Goal: Information Seeking & Learning: Check status

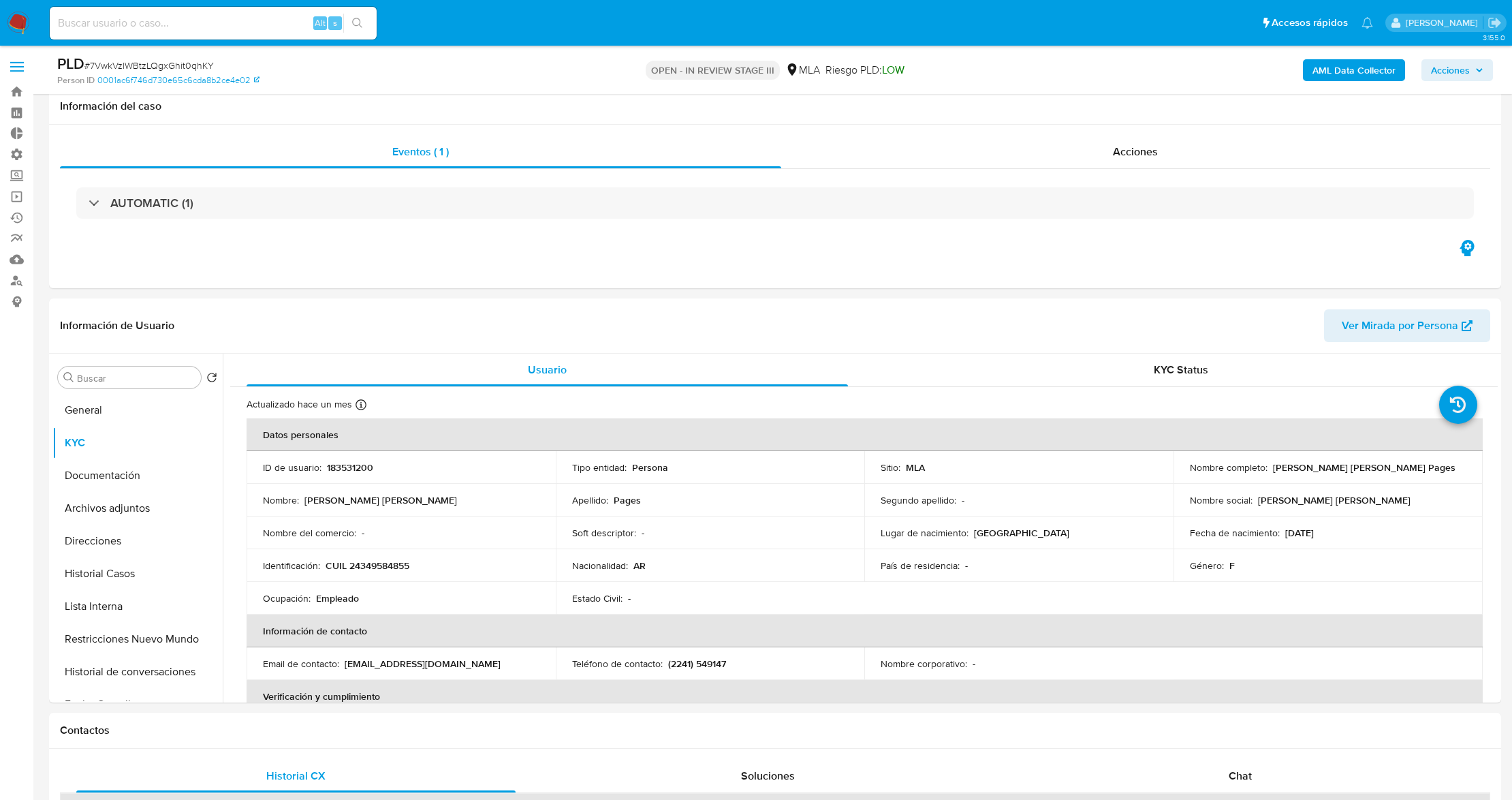
select select "10"
click at [387, 560] on p "CUIL 24349584855" at bounding box center [367, 565] width 84 height 13
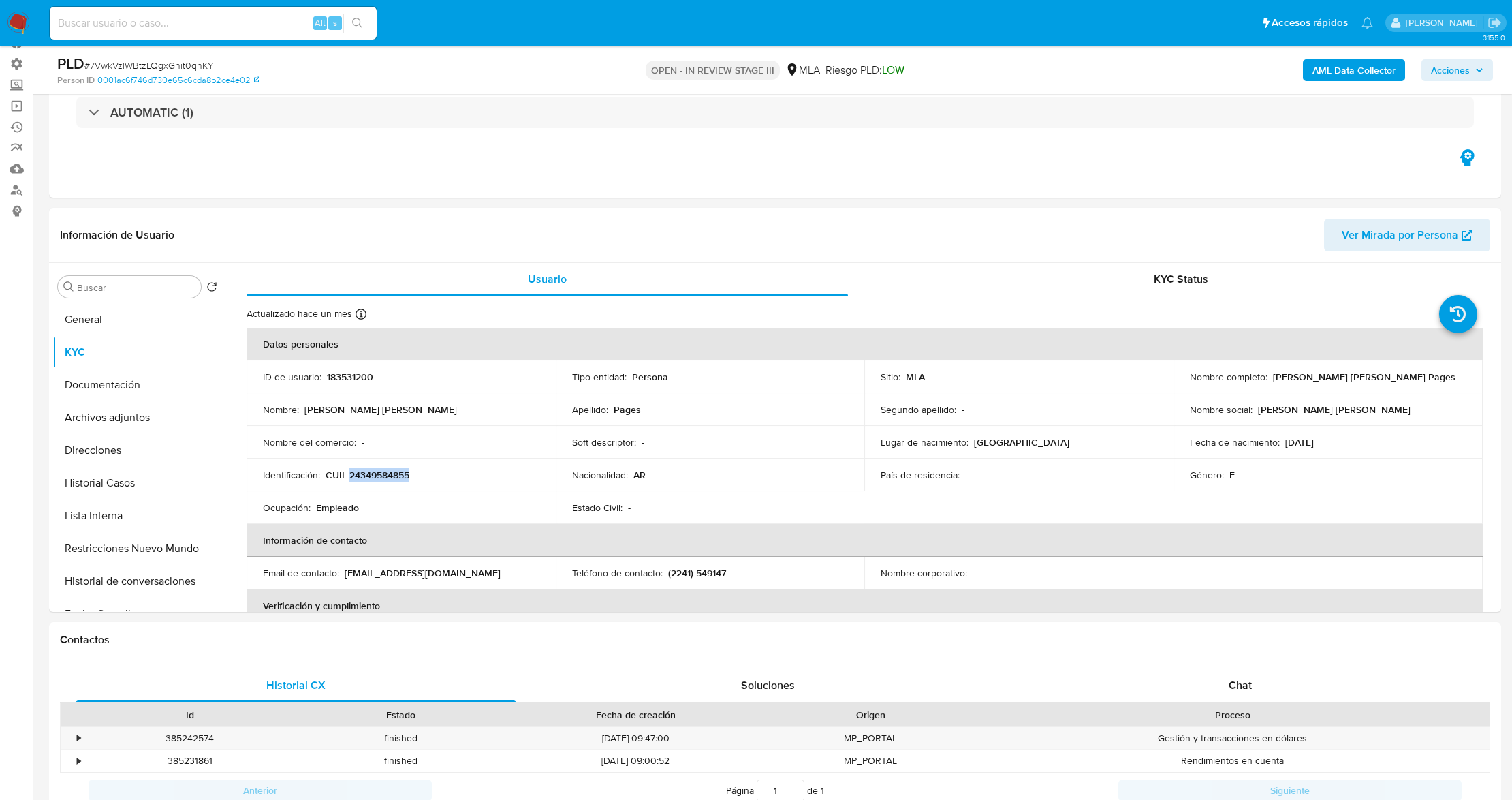
click at [387, 474] on p "CUIL 24349584855" at bounding box center [367, 475] width 84 height 13
click at [194, 15] on input at bounding box center [213, 23] width 327 height 18
paste input "UV0j7EJYZJdfLD0CXgq7DRsF"
type input "UV0j7EJYZJdfLD0CXgq7DRsF"
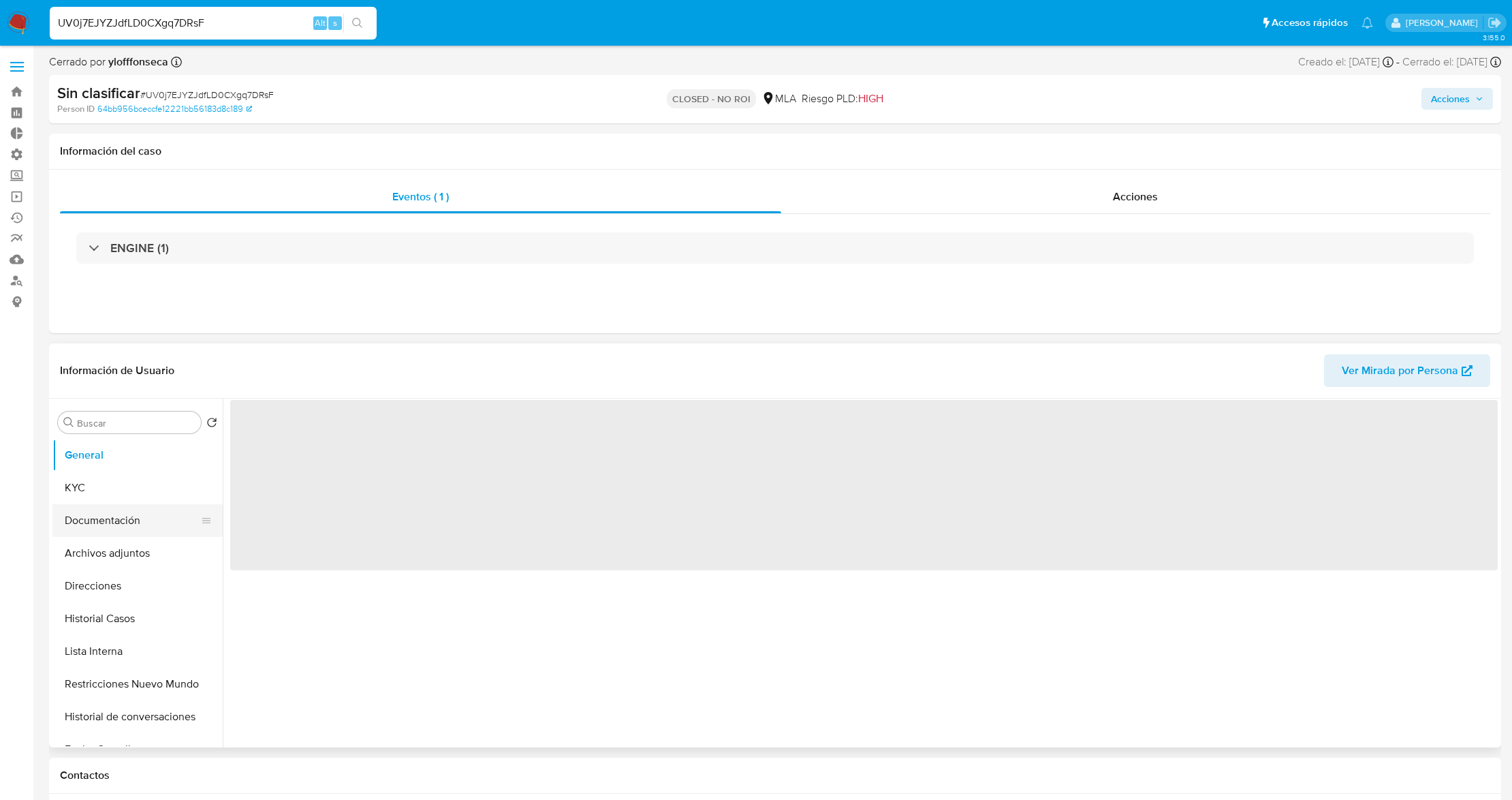
click at [137, 525] on button "Documentación" at bounding box center [132, 520] width 160 height 33
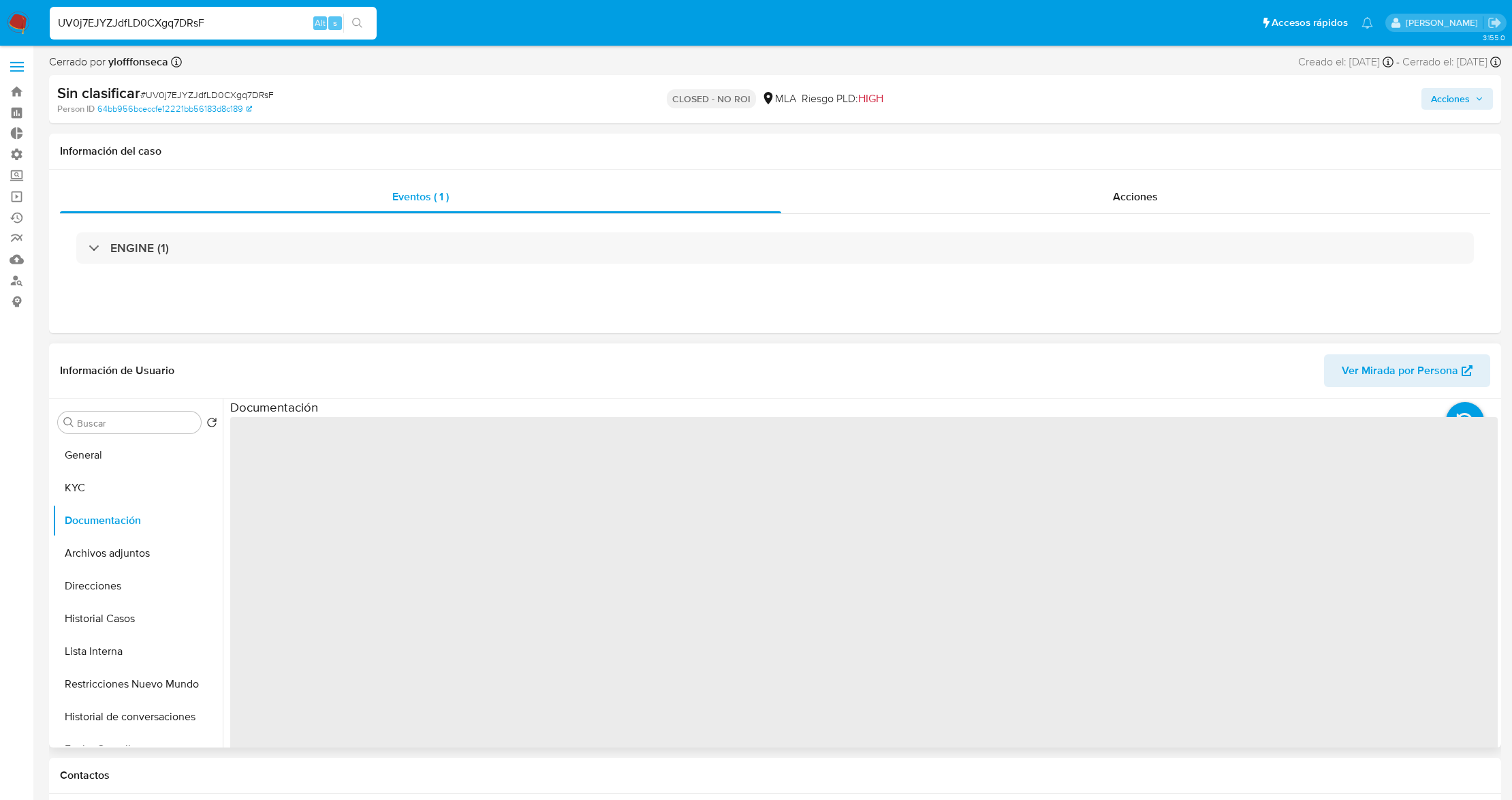
select select "10"
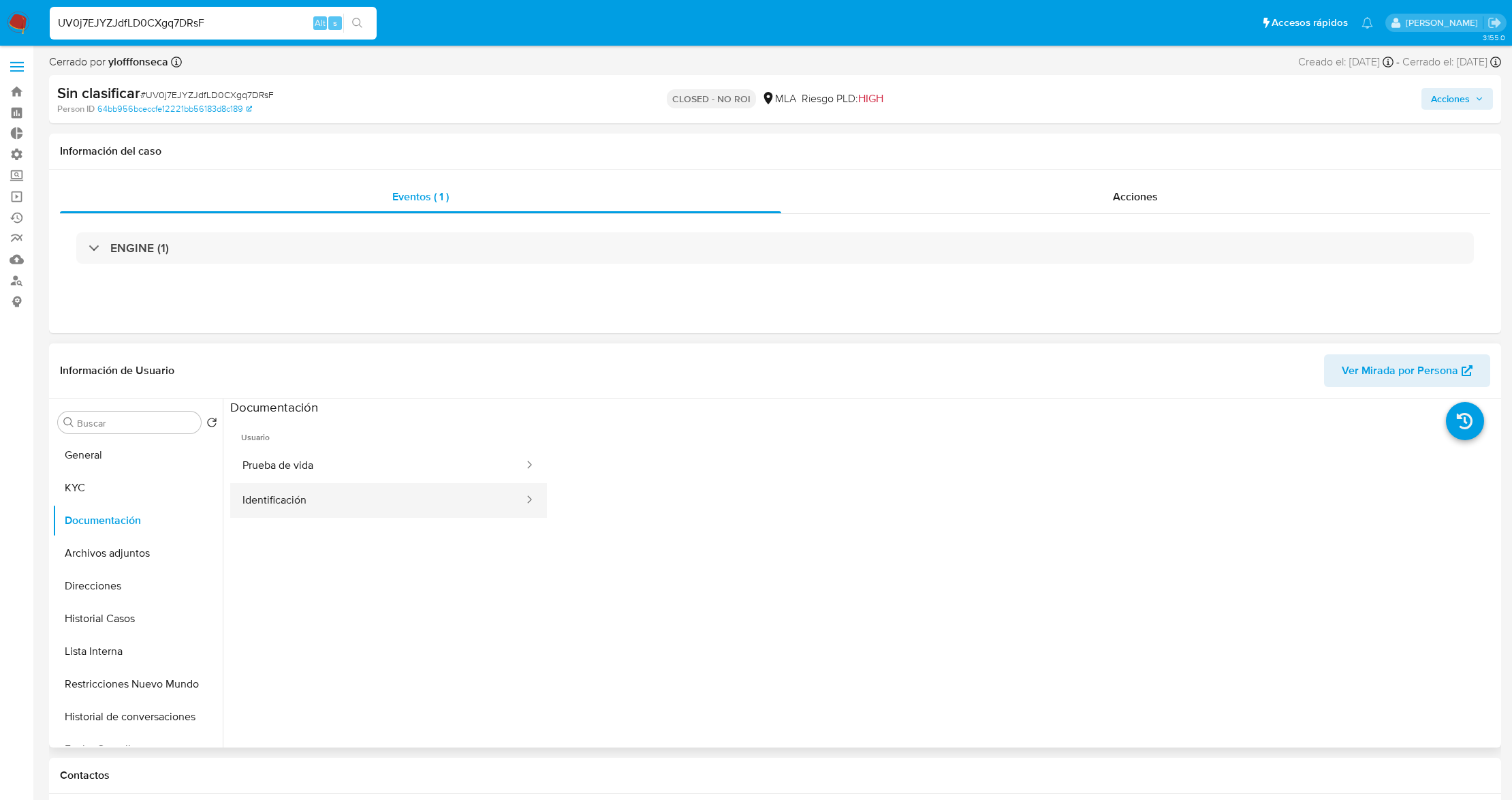
click at [316, 494] on button "Identificación" at bounding box center [378, 500] width 295 height 35
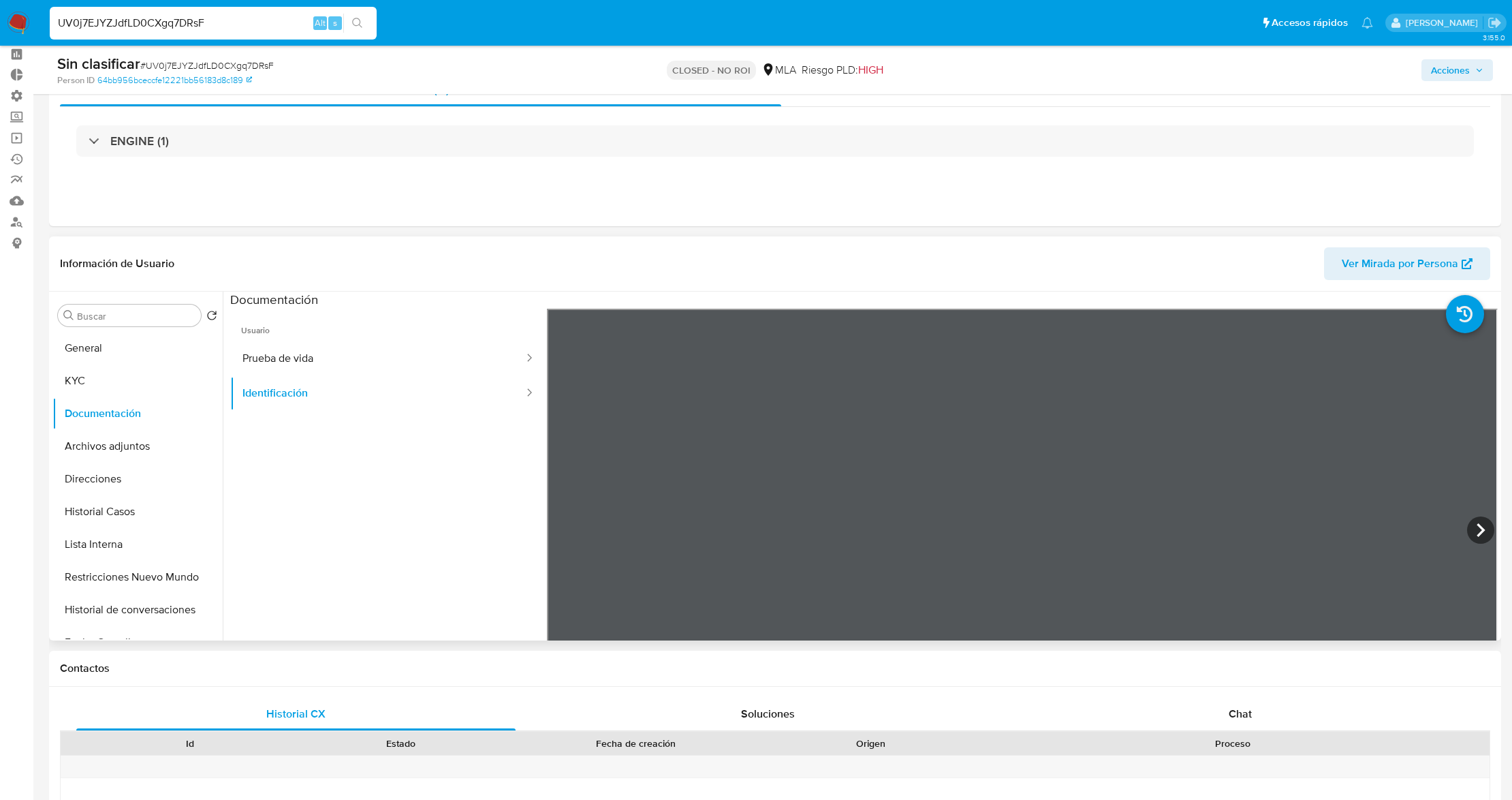
scroll to position [91, 0]
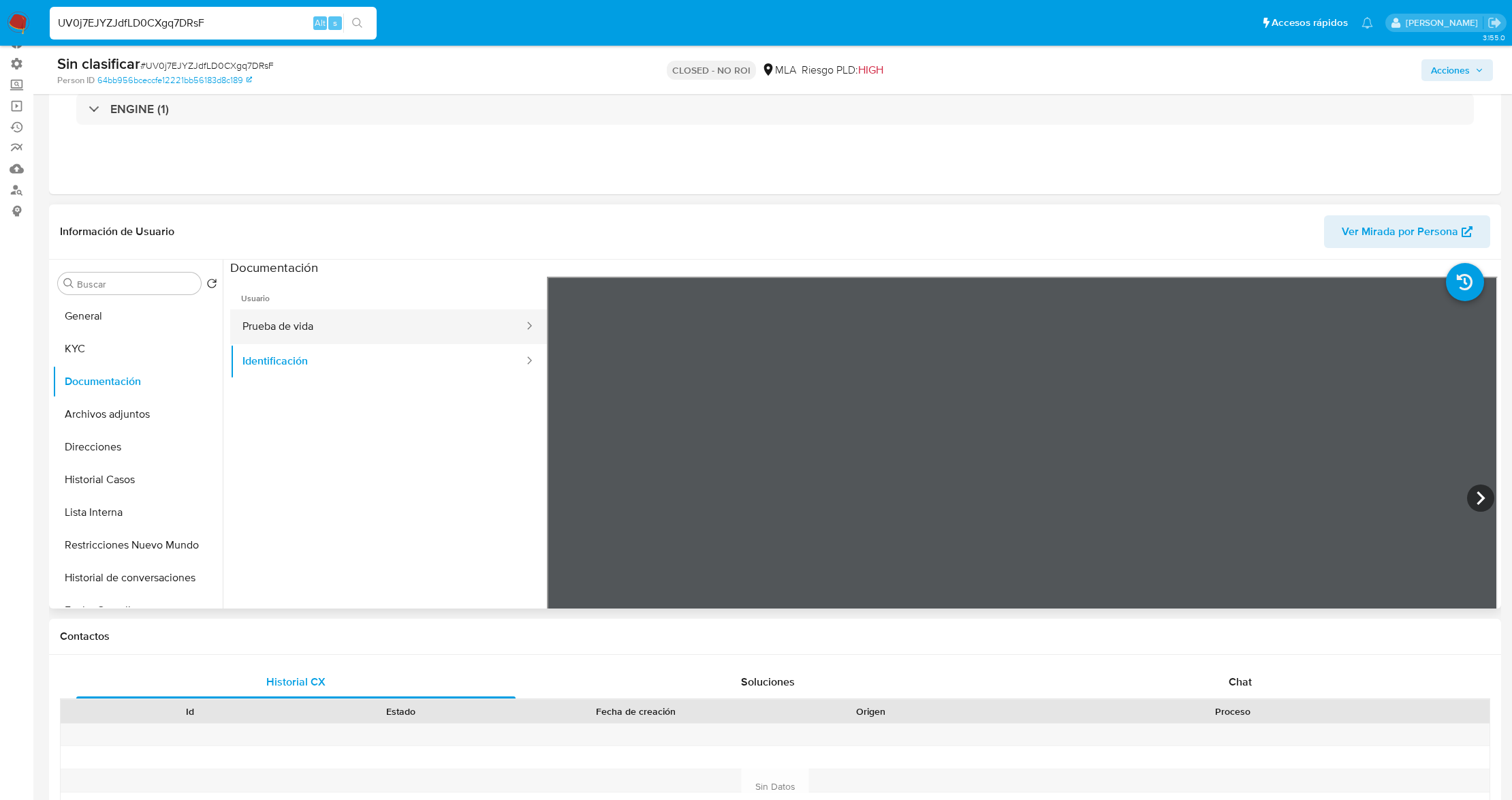
click at [414, 312] on button "Prueba de vida" at bounding box center [378, 327] width 295 height 35
click at [142, 542] on button "Restricciones Nuevo Mundo" at bounding box center [132, 545] width 160 height 33
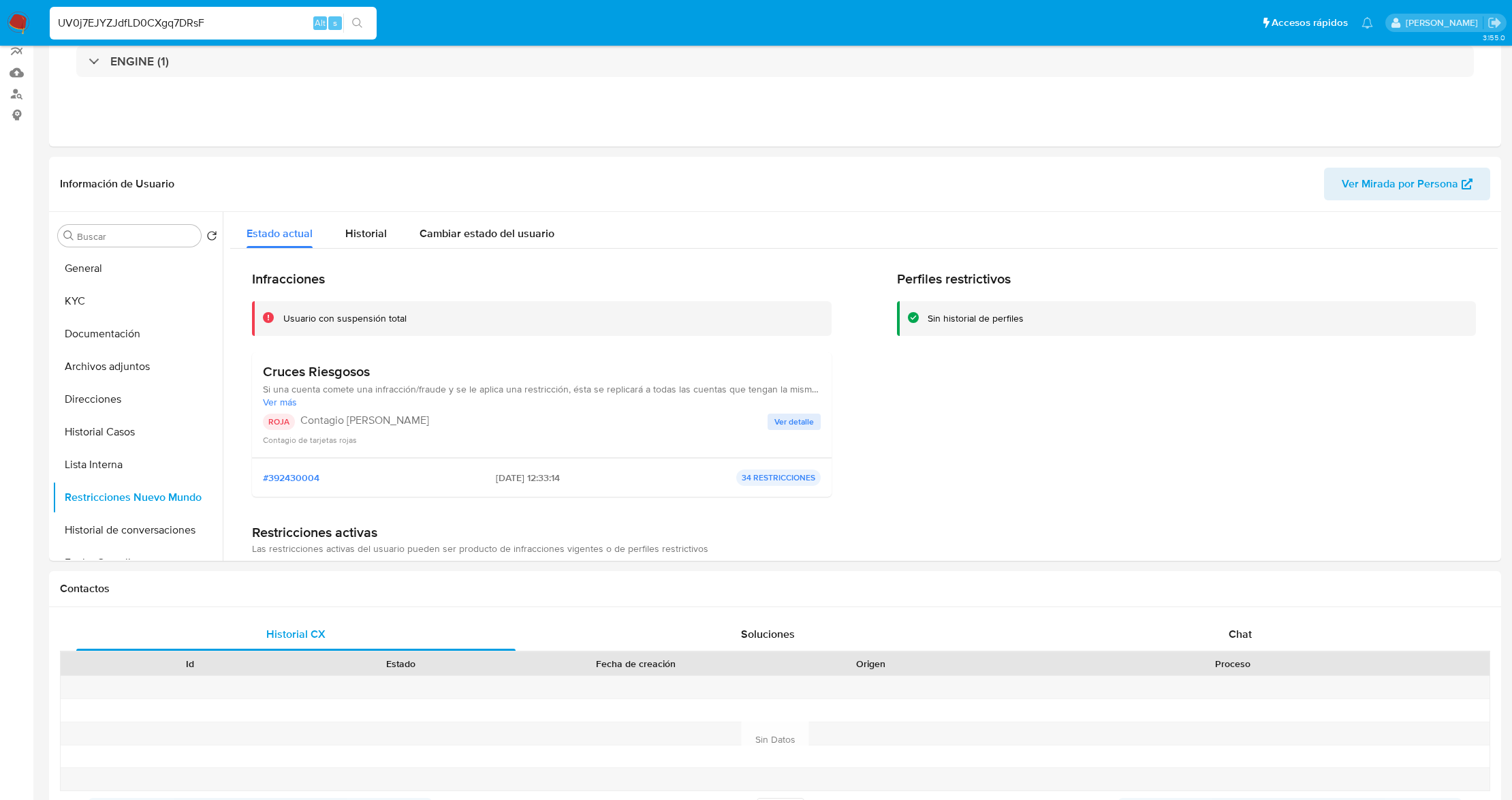
scroll to position [0, 0]
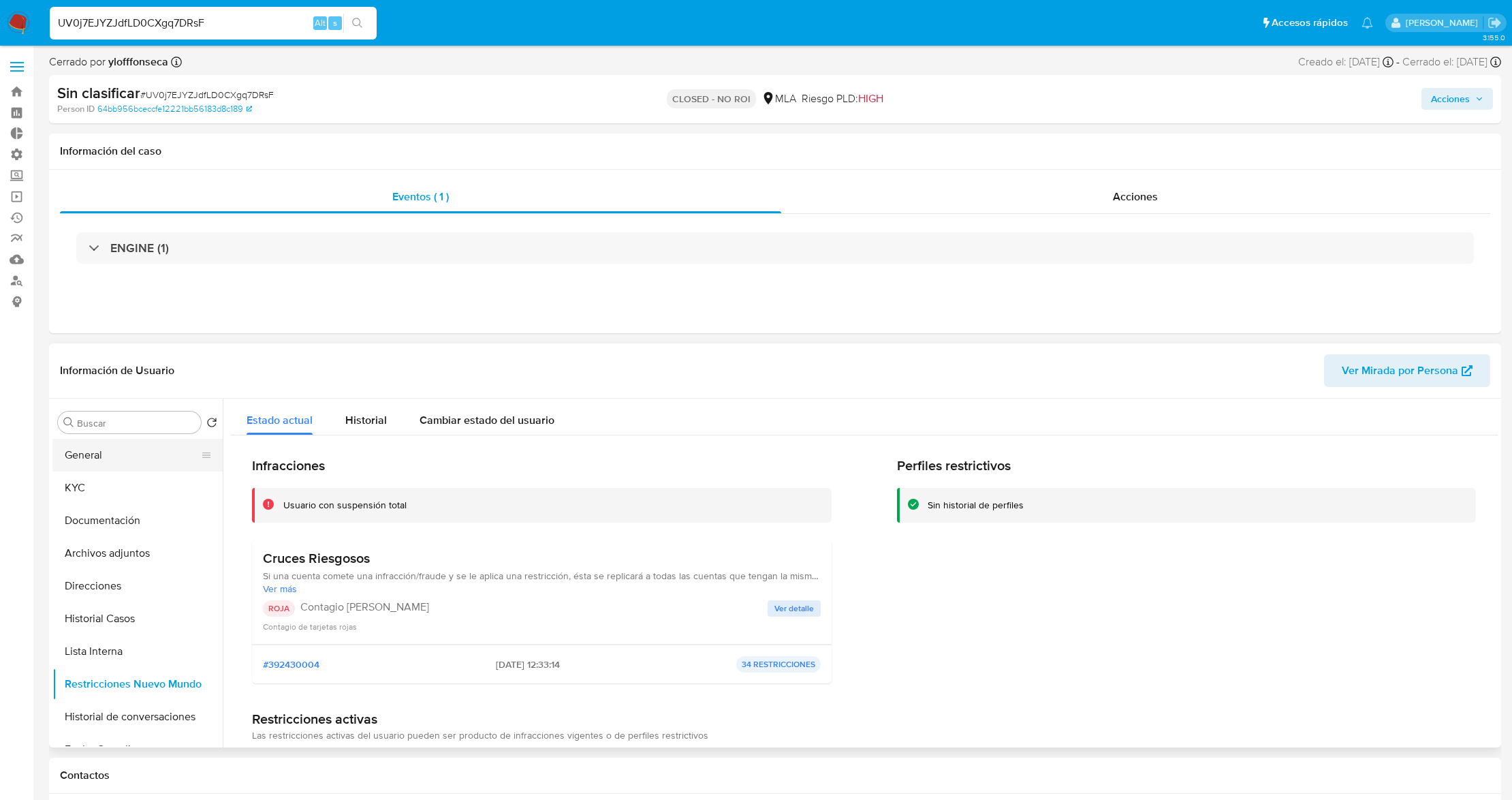
click at [116, 450] on button "General" at bounding box center [132, 455] width 160 height 33
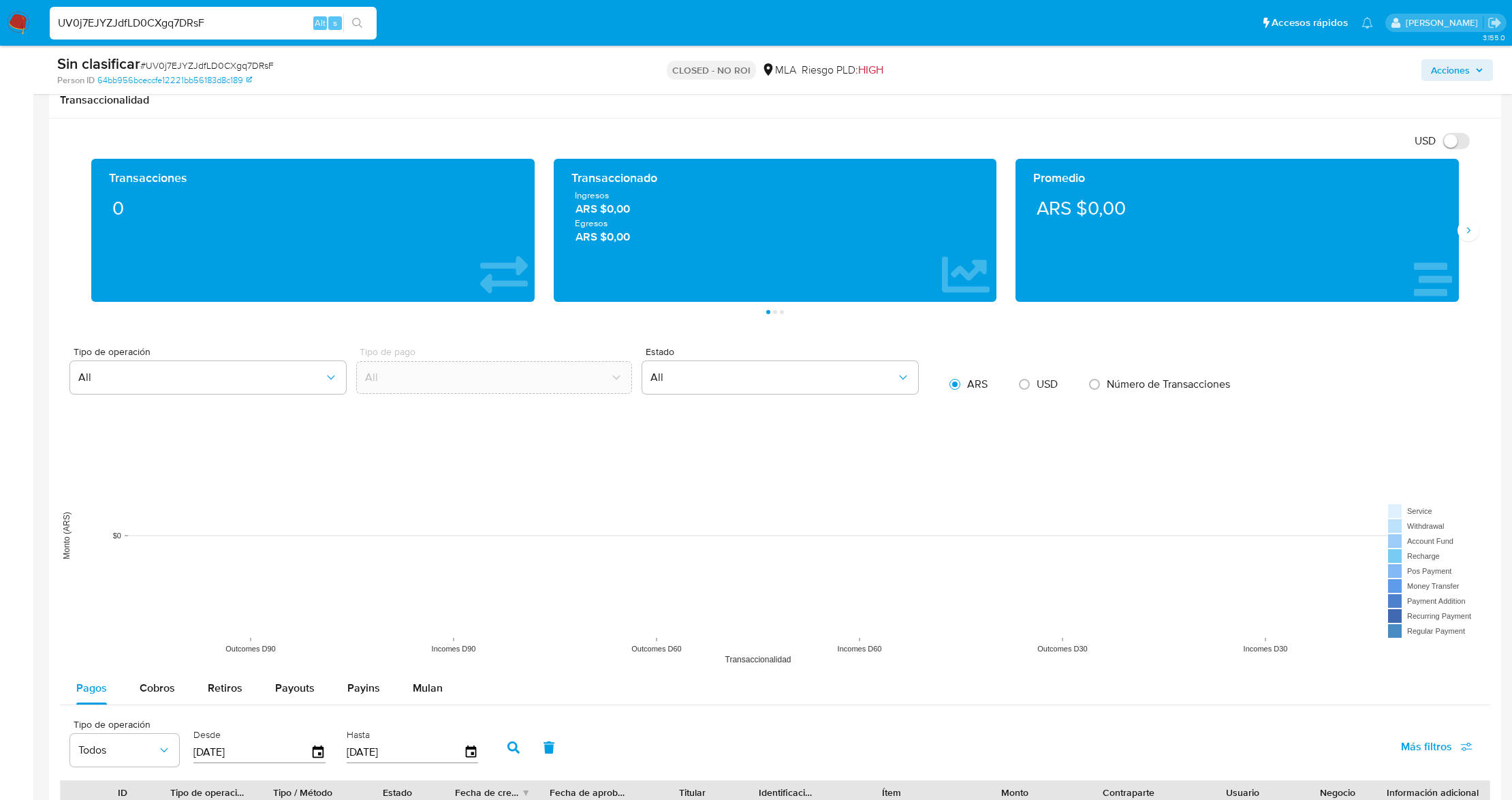
scroll to position [1492, 0]
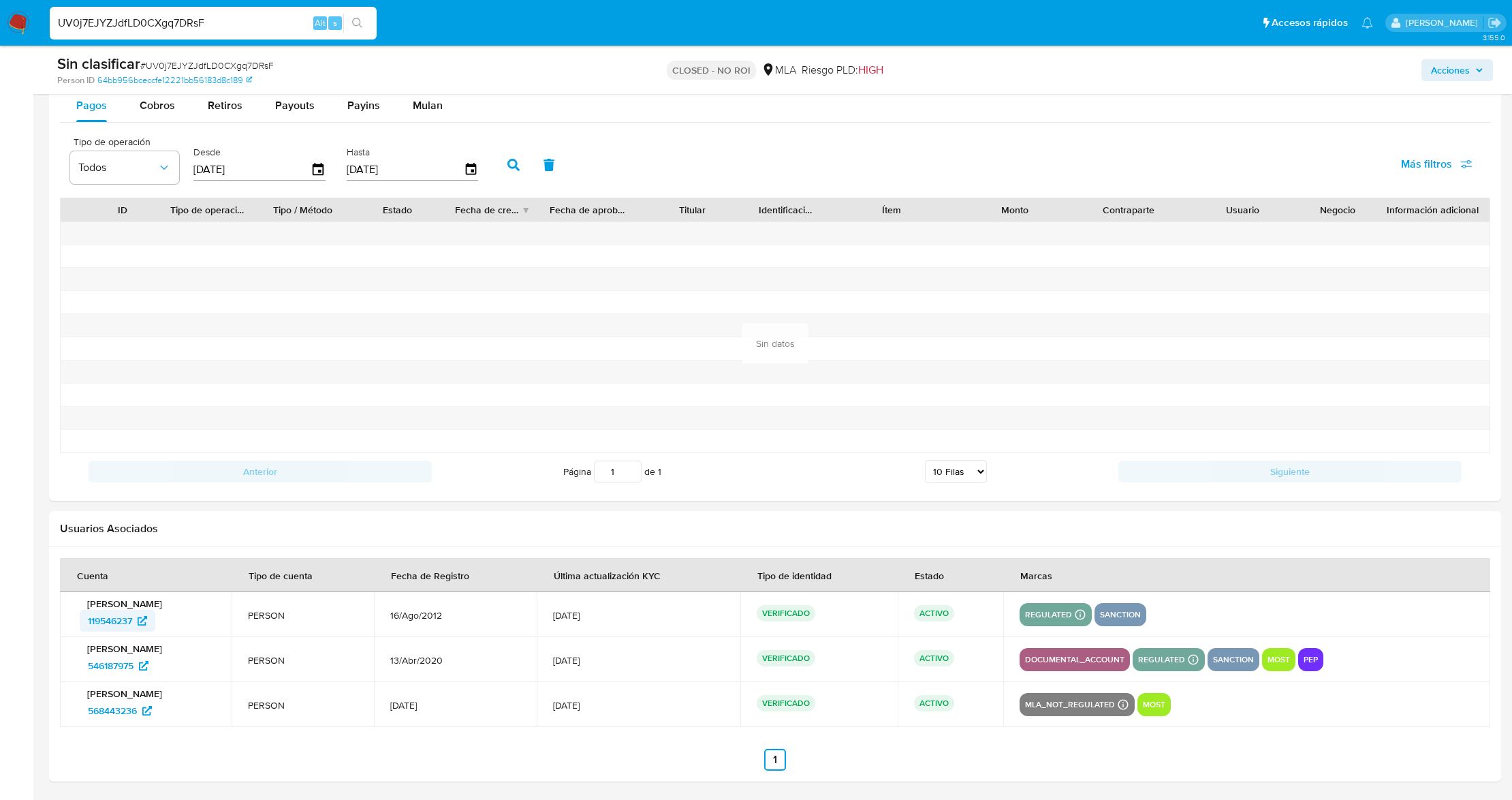
click at [102, 619] on span "119546237" at bounding box center [110, 620] width 45 height 22
click at [106, 710] on span "568443236" at bounding box center [112, 710] width 49 height 22
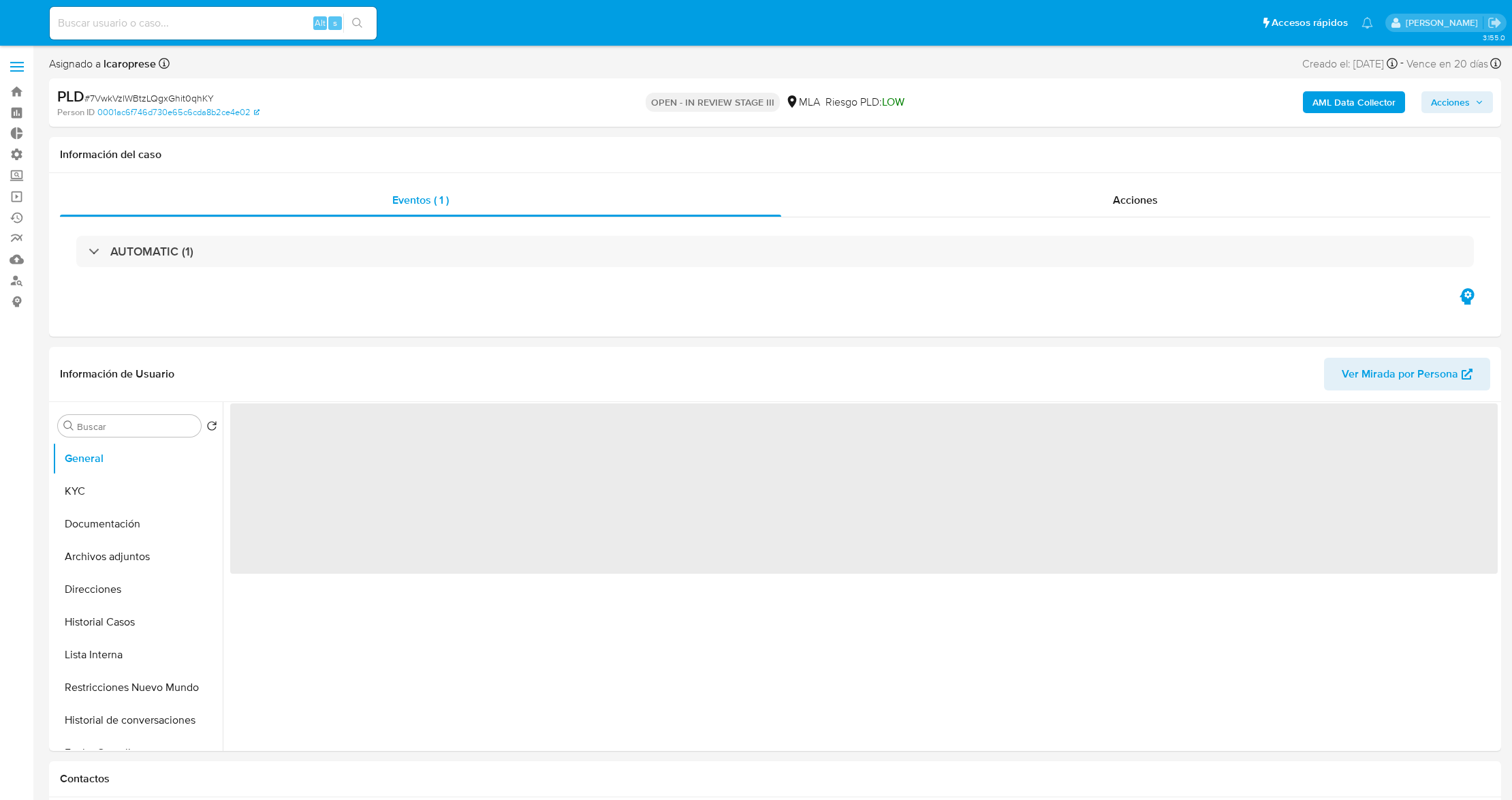
select select "10"
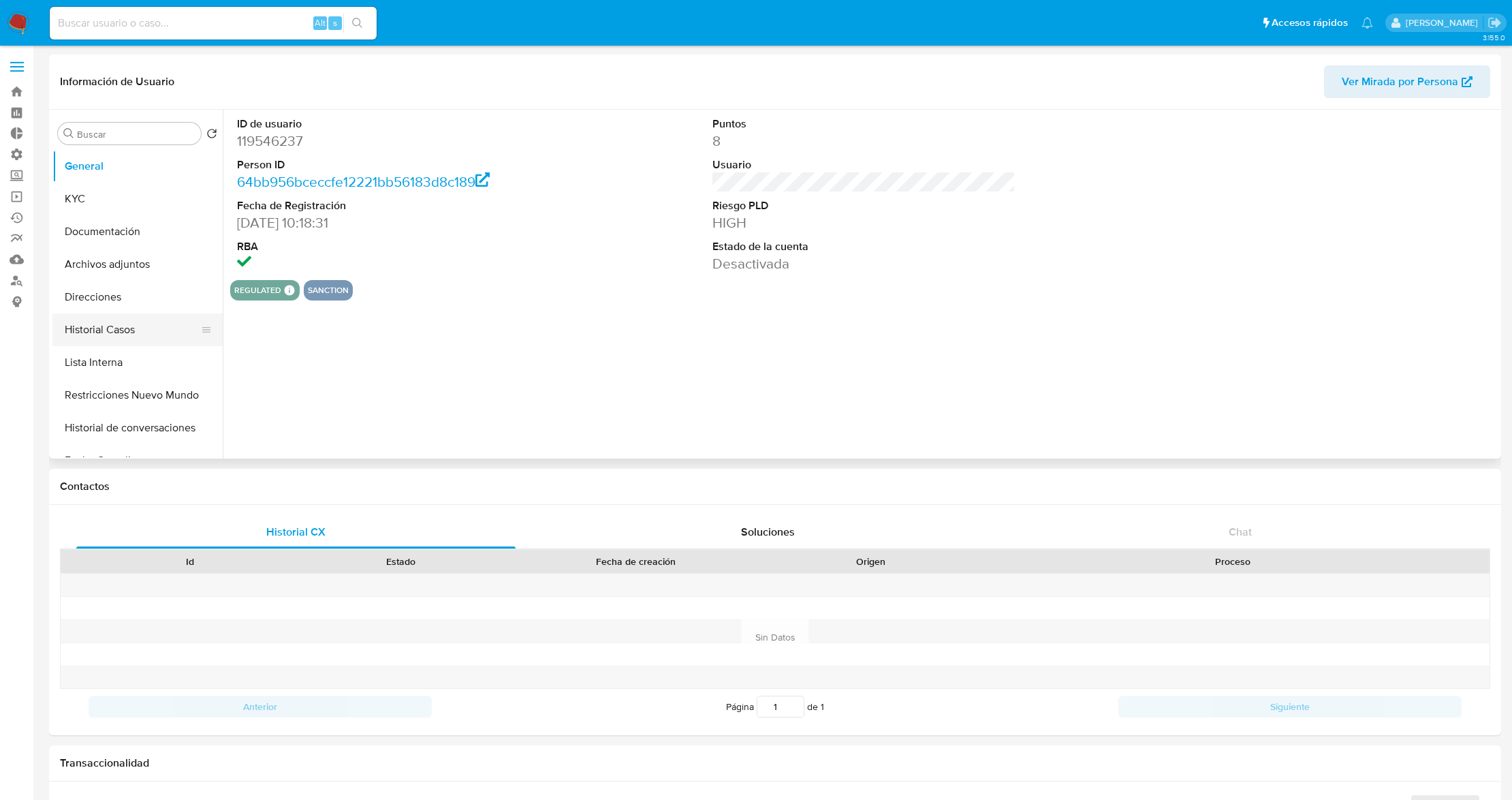
select select "10"
click at [131, 372] on button "Lista Interna" at bounding box center [132, 362] width 160 height 33
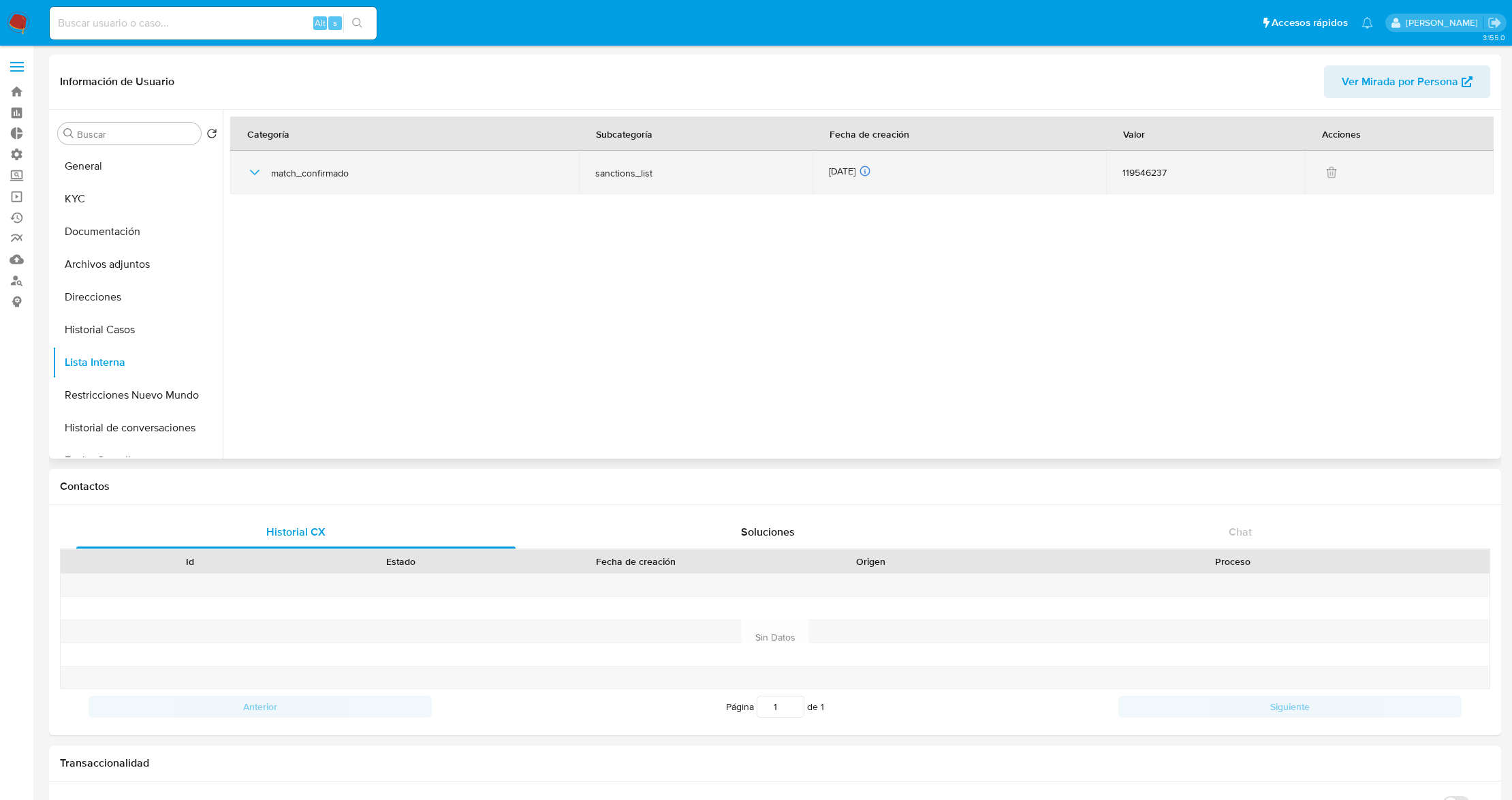
click at [257, 168] on icon "button" at bounding box center [254, 172] width 16 height 16
click at [254, 172] on icon "button" at bounding box center [254, 172] width 16 height 16
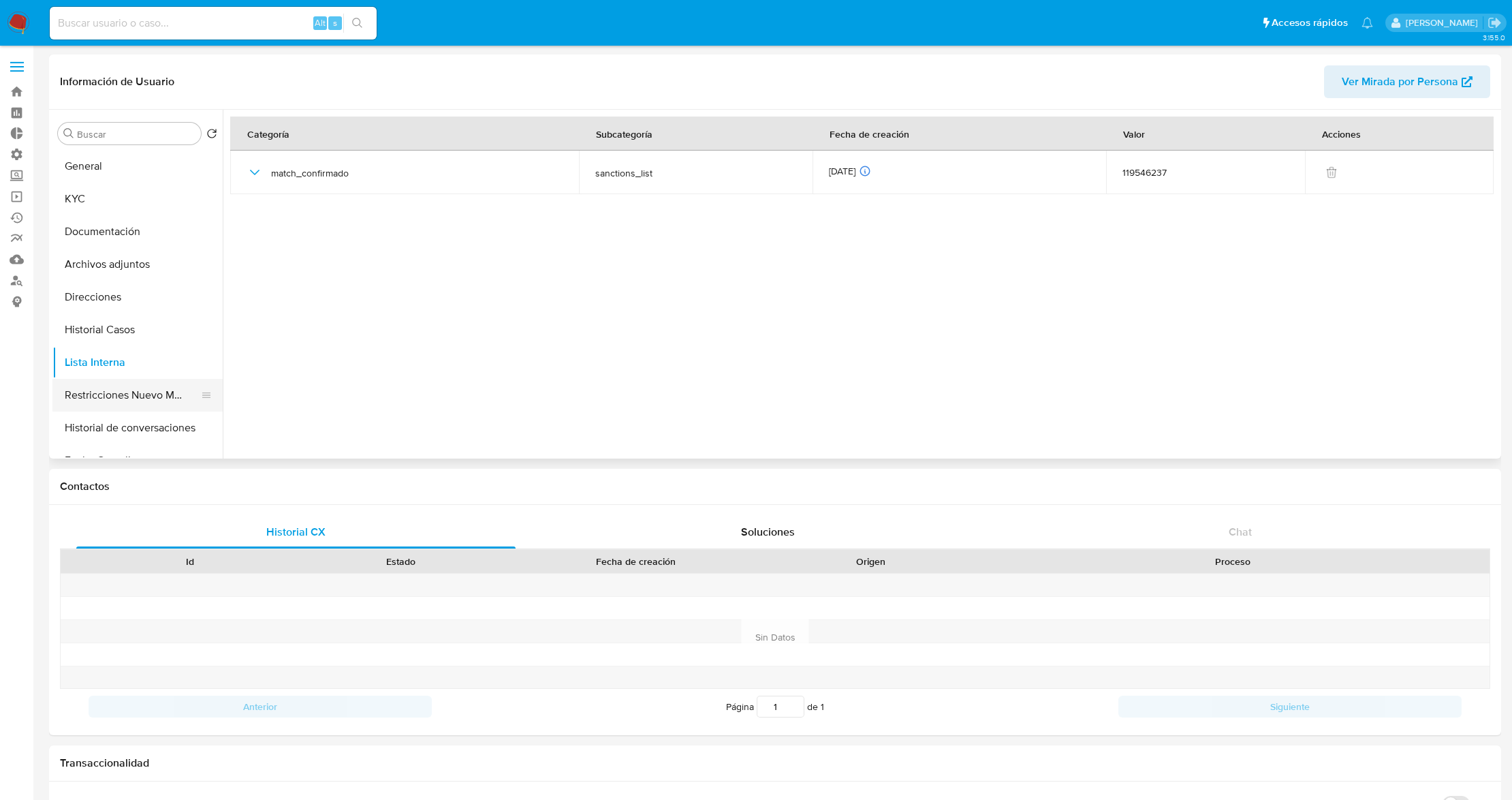
click at [151, 390] on button "Restricciones Nuevo Mundo" at bounding box center [132, 396] width 160 height 33
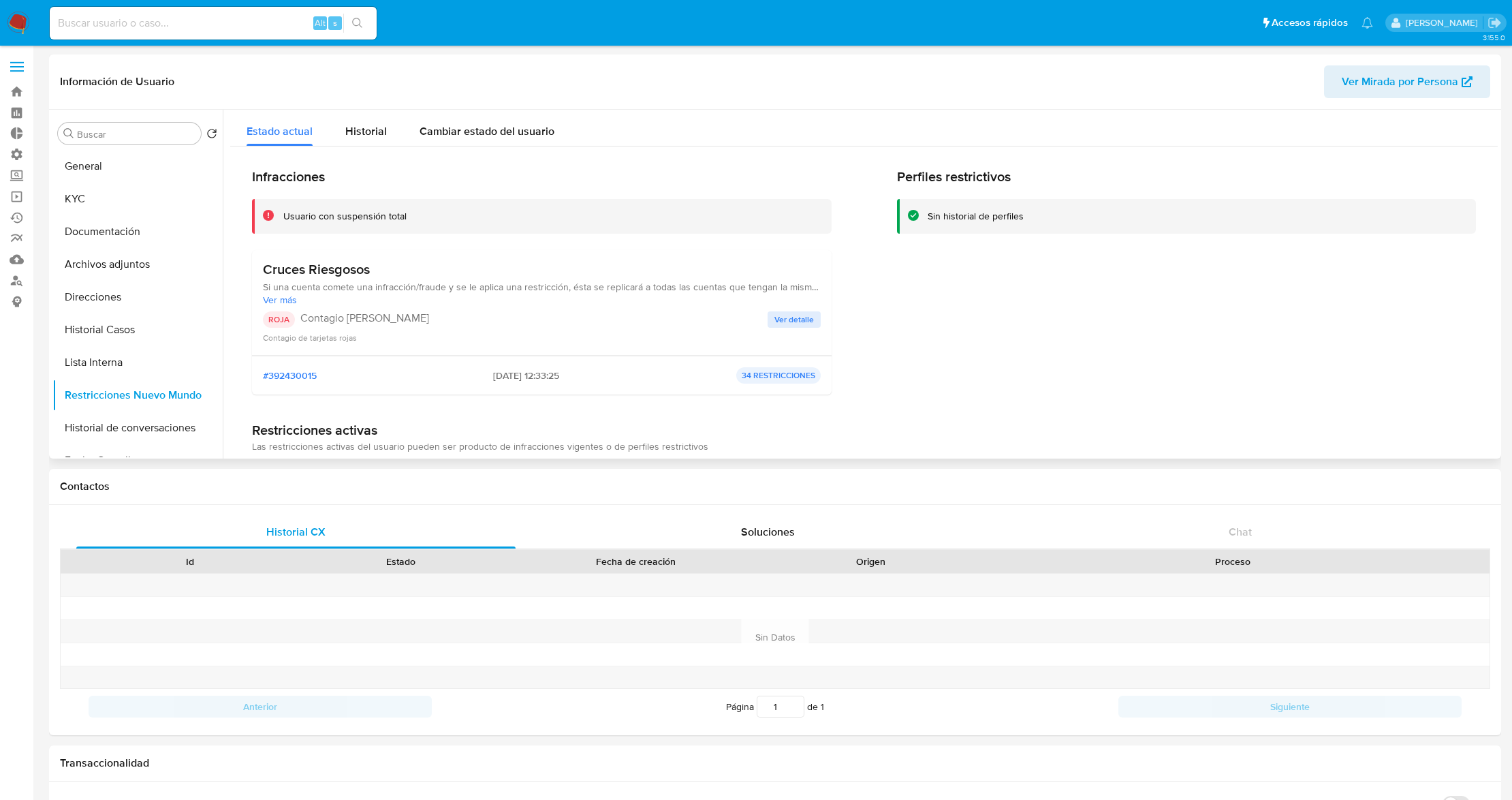
click at [795, 315] on span "Ver detalle" at bounding box center [794, 319] width 39 height 13
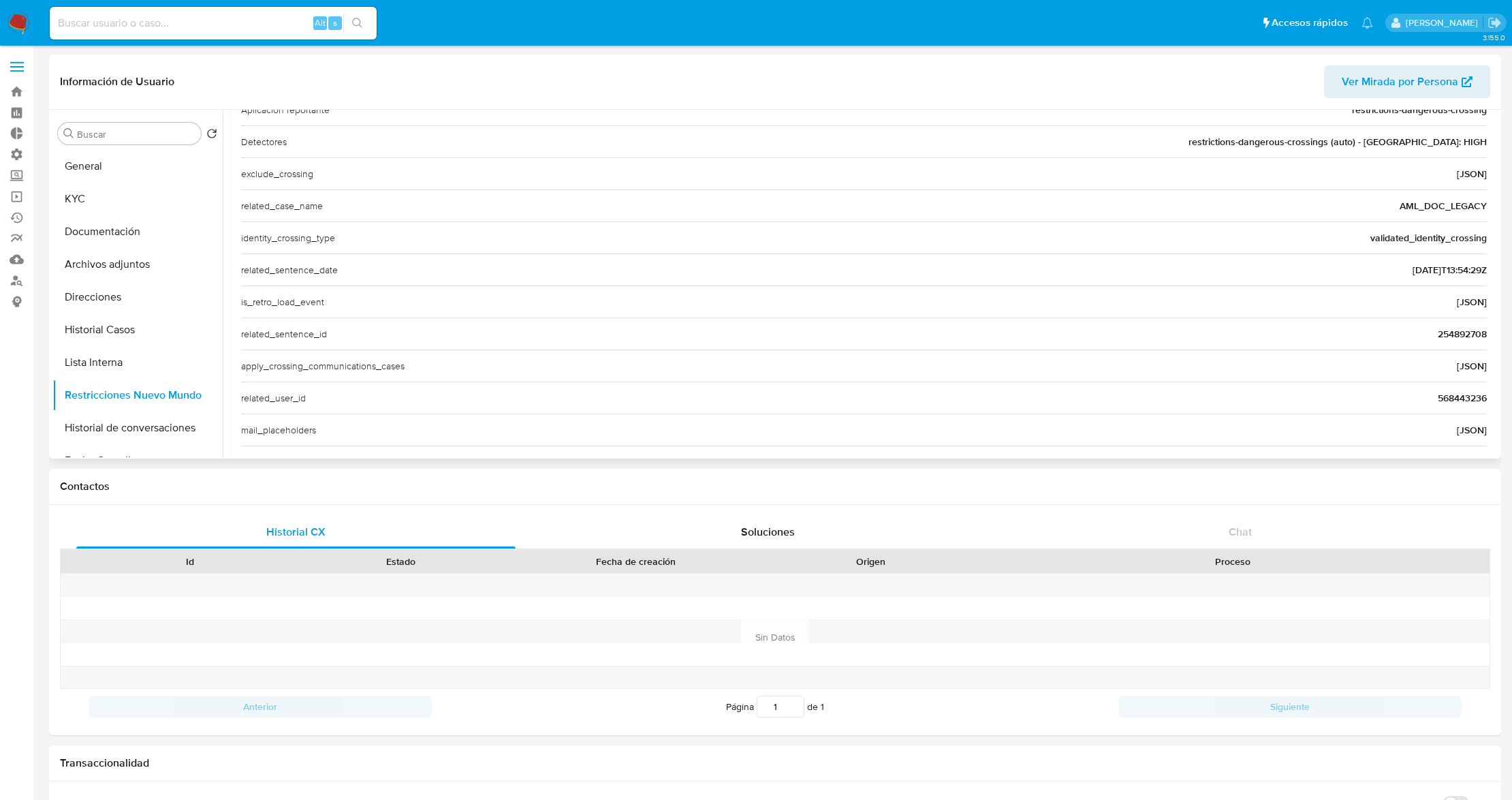
scroll to position [363, 0]
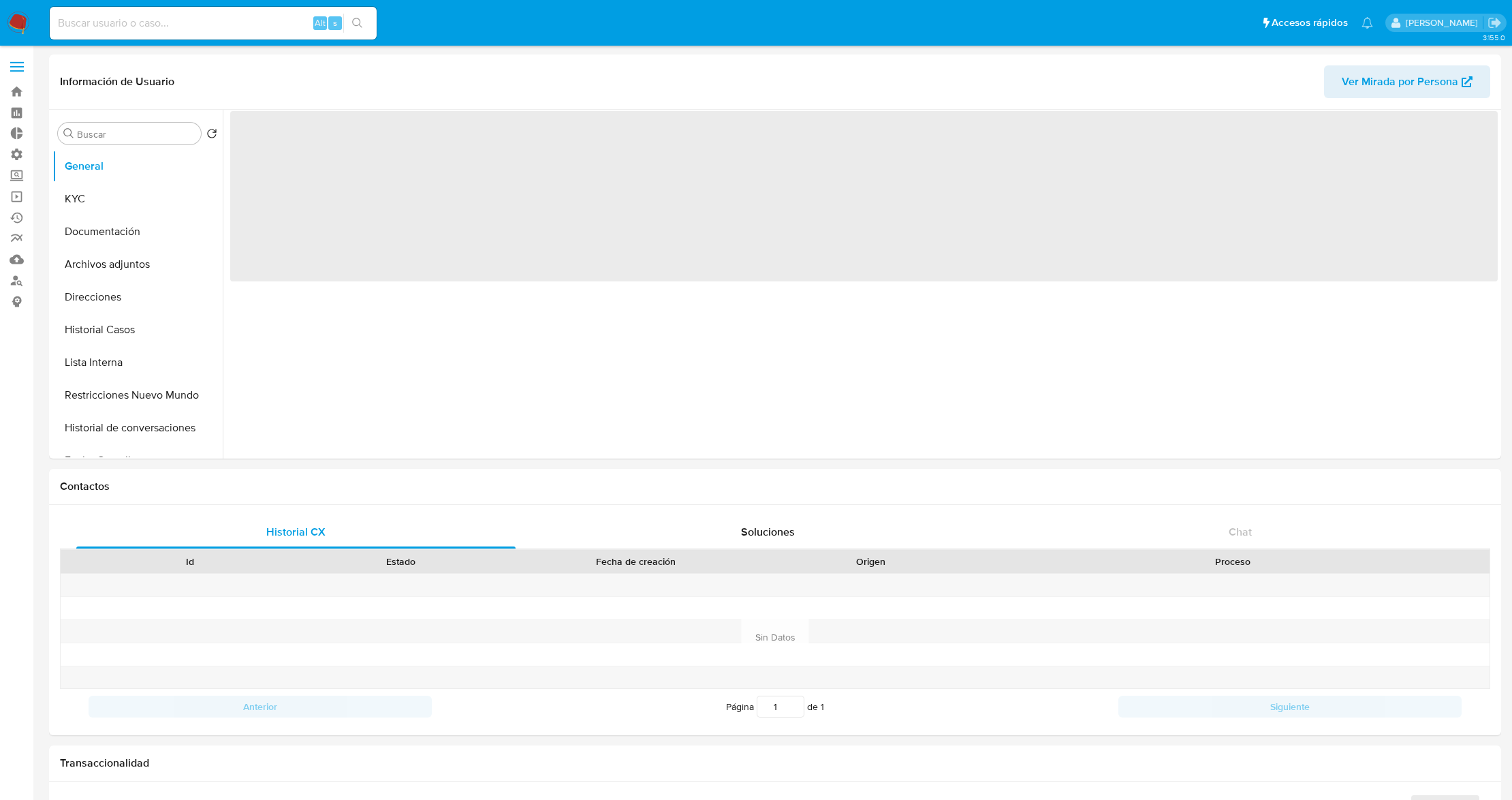
select select "10"
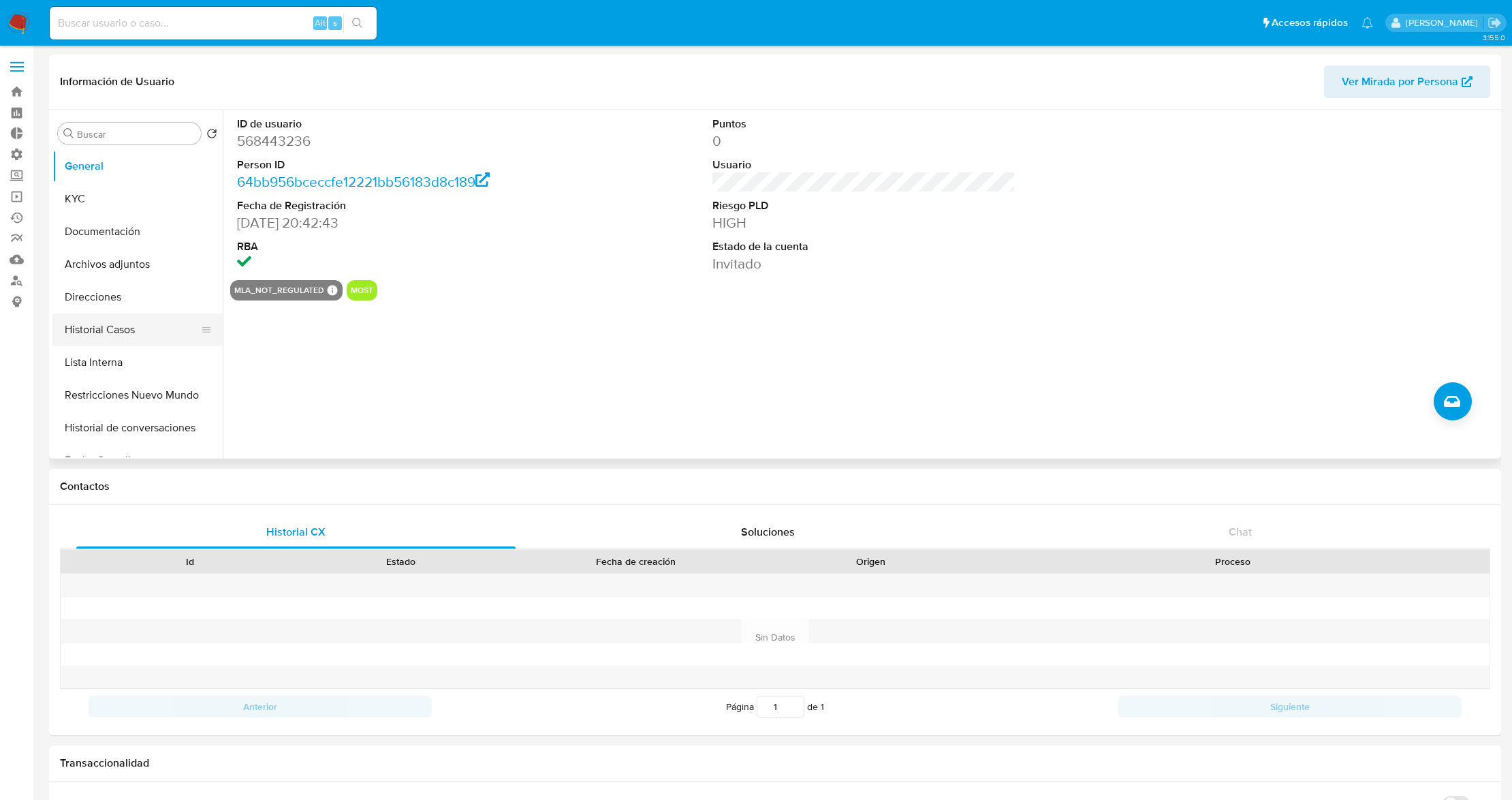
click at [134, 331] on button "Historial Casos" at bounding box center [132, 329] width 160 height 33
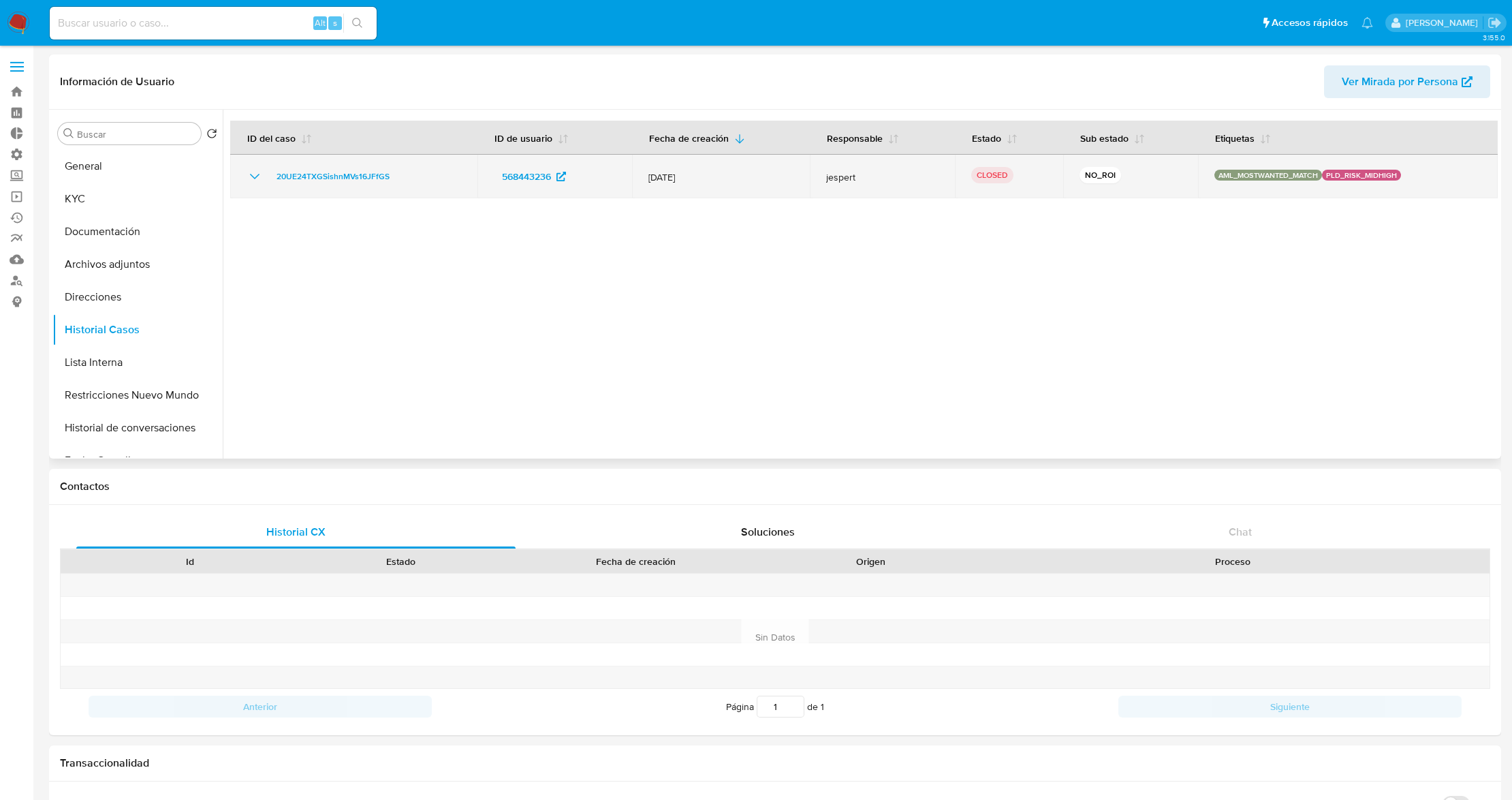
click at [257, 177] on icon "Mostrar/Ocultar" at bounding box center [254, 176] width 10 height 5
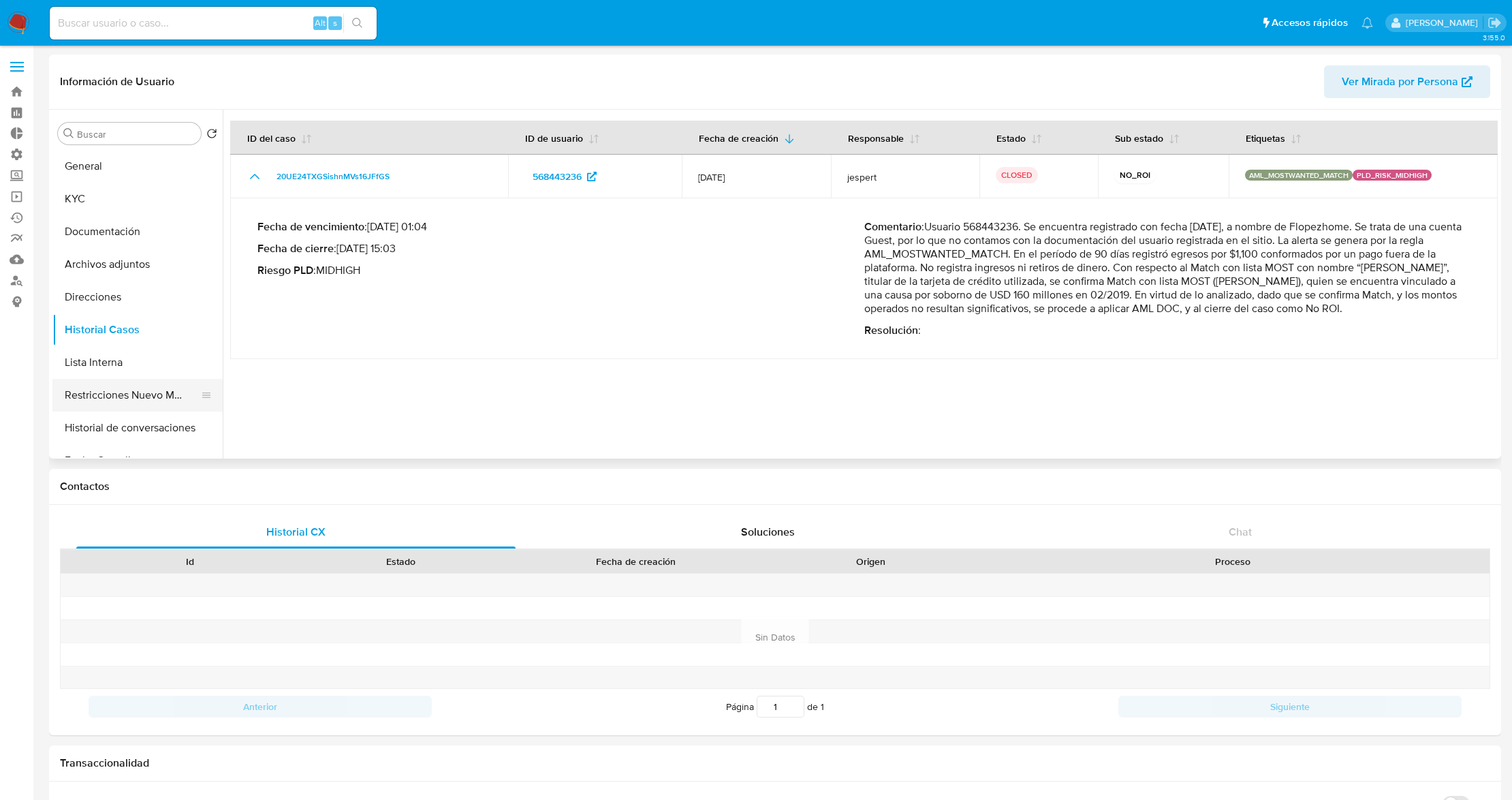
click at [145, 396] on button "Restricciones Nuevo Mundo" at bounding box center [132, 396] width 160 height 33
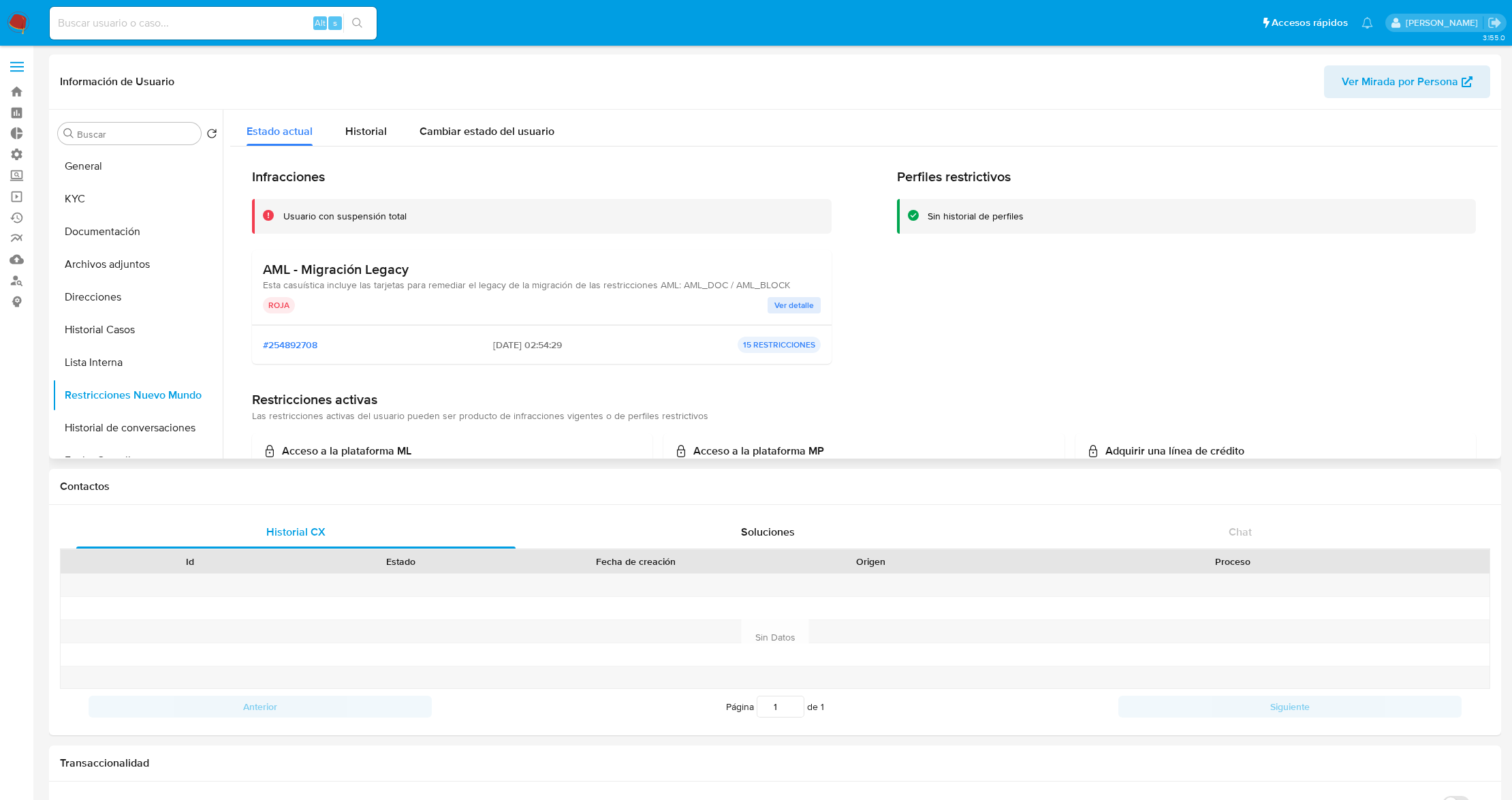
click at [796, 304] on span "Ver detalle" at bounding box center [794, 305] width 39 height 13
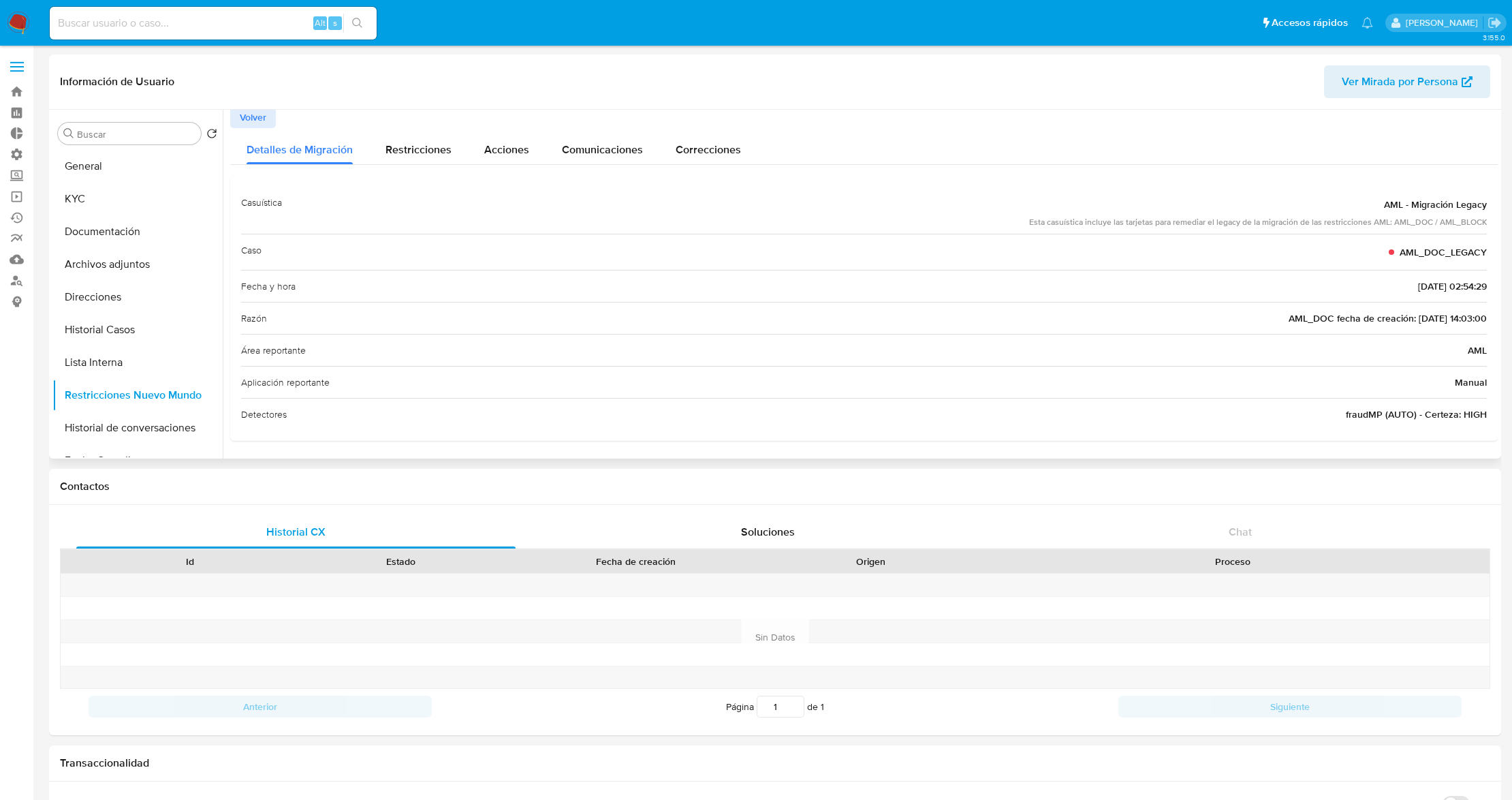
scroll to position [4, 0]
click at [160, 175] on button "General" at bounding box center [132, 166] width 160 height 33
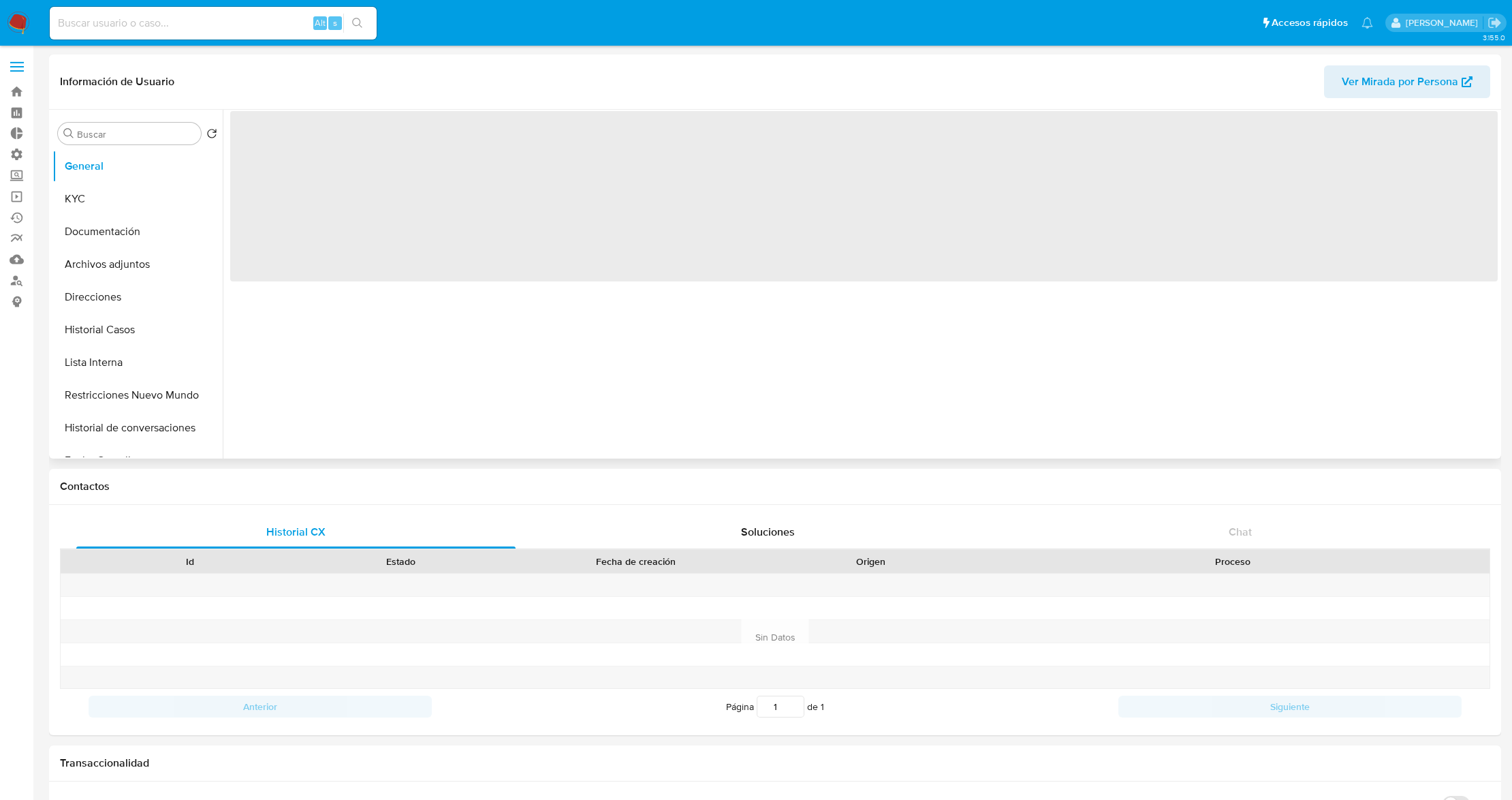
scroll to position [0, 0]
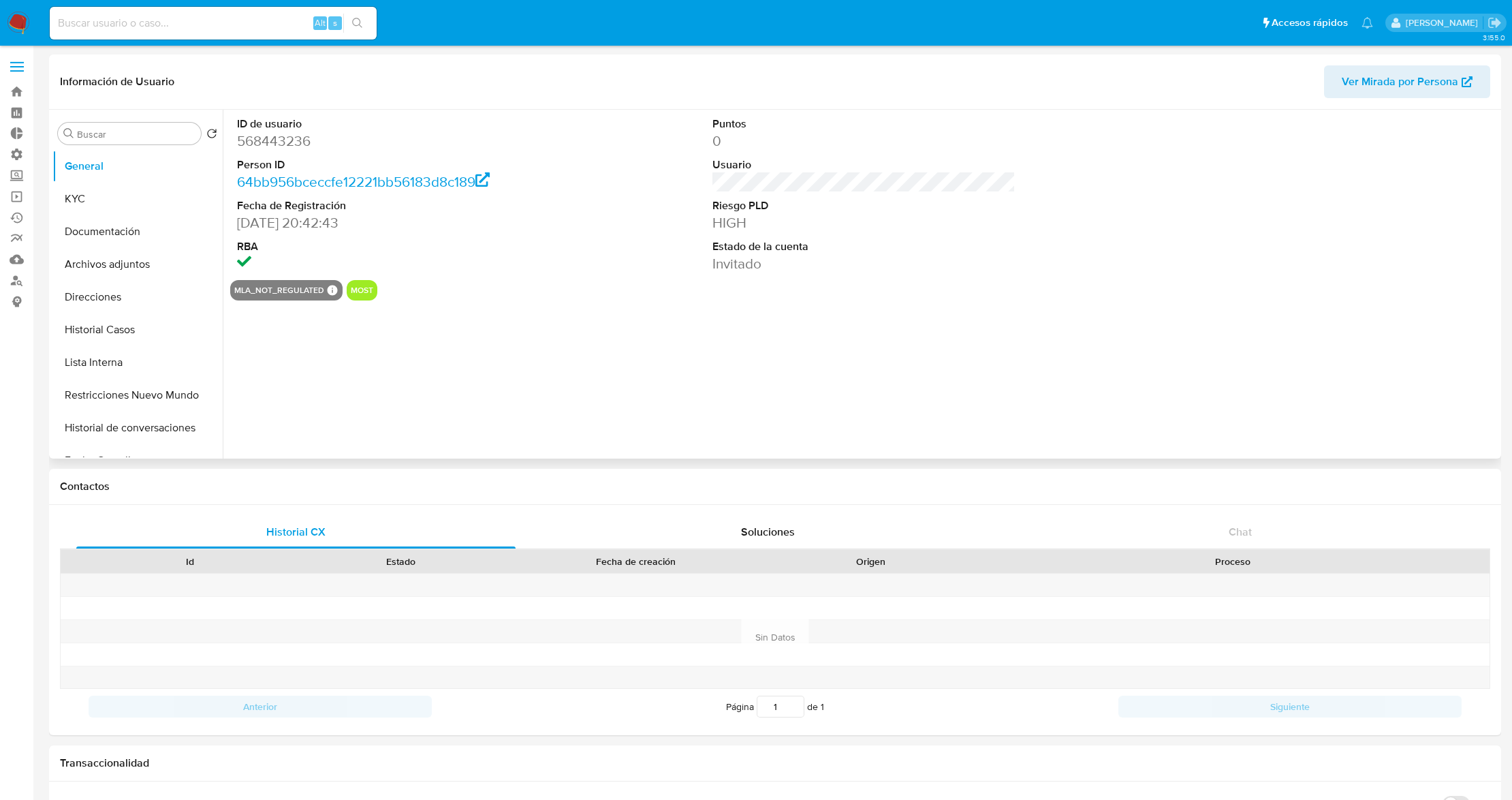
click at [298, 145] on dd "568443236" at bounding box center [389, 141] width 303 height 19
copy dd "568443236"
click at [150, 396] on button "Restricciones Nuevo Mundo" at bounding box center [132, 396] width 160 height 33
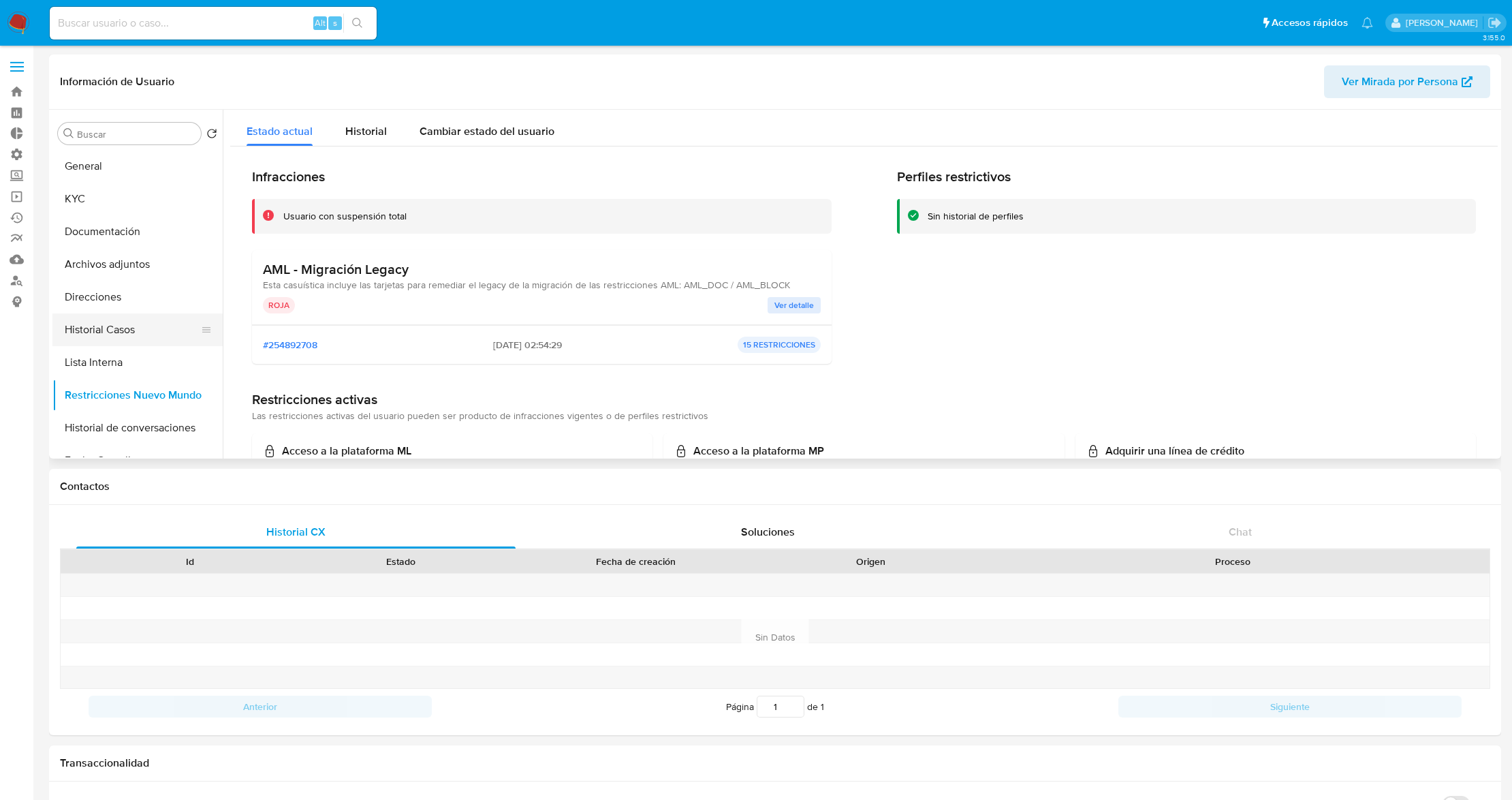
click at [134, 331] on button "Historial Casos" at bounding box center [132, 329] width 160 height 33
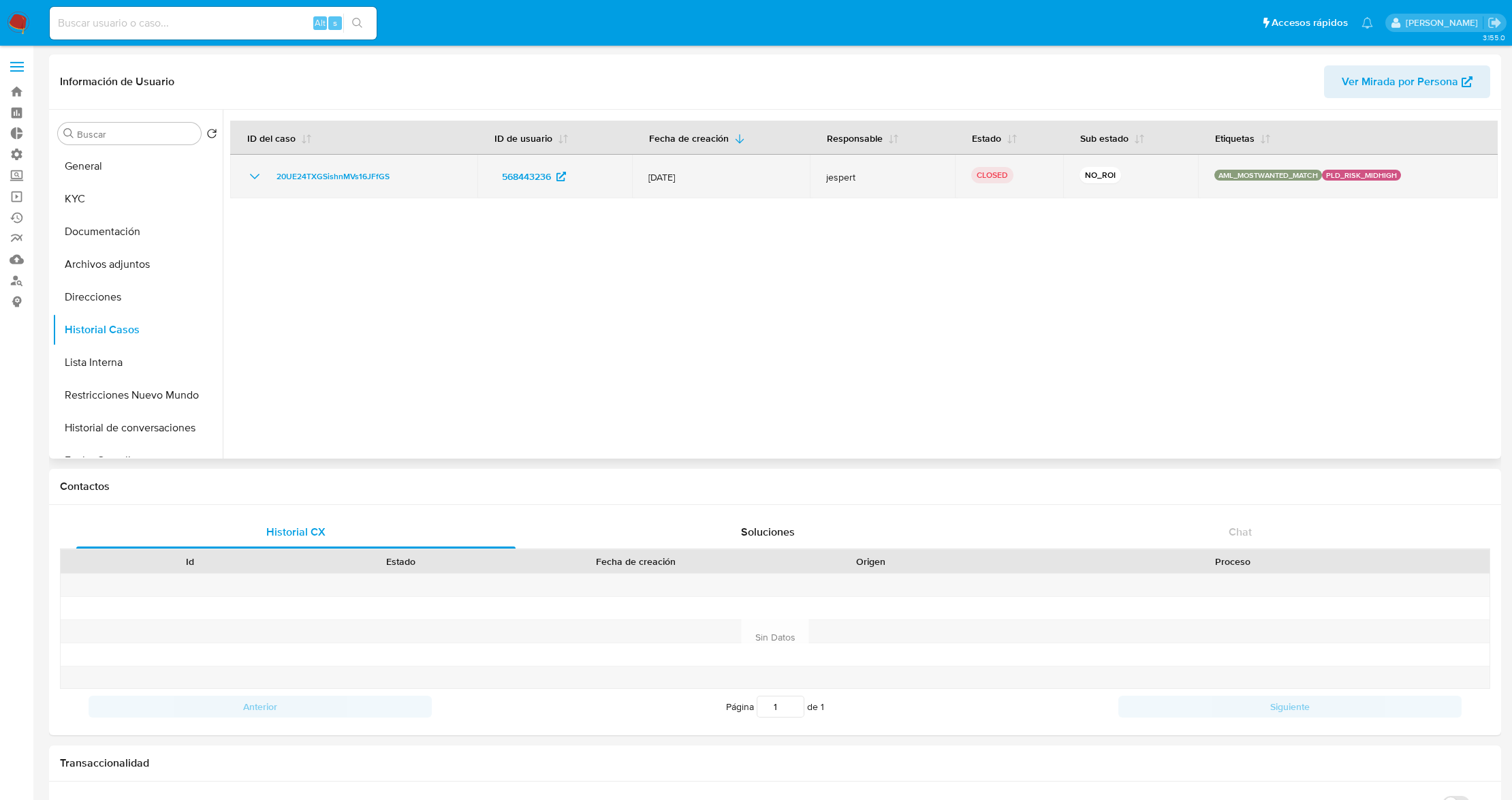
click at [246, 171] on icon "Mostrar/Ocultar" at bounding box center [254, 177] width 16 height 16
